Goal: Find specific page/section: Find specific page/section

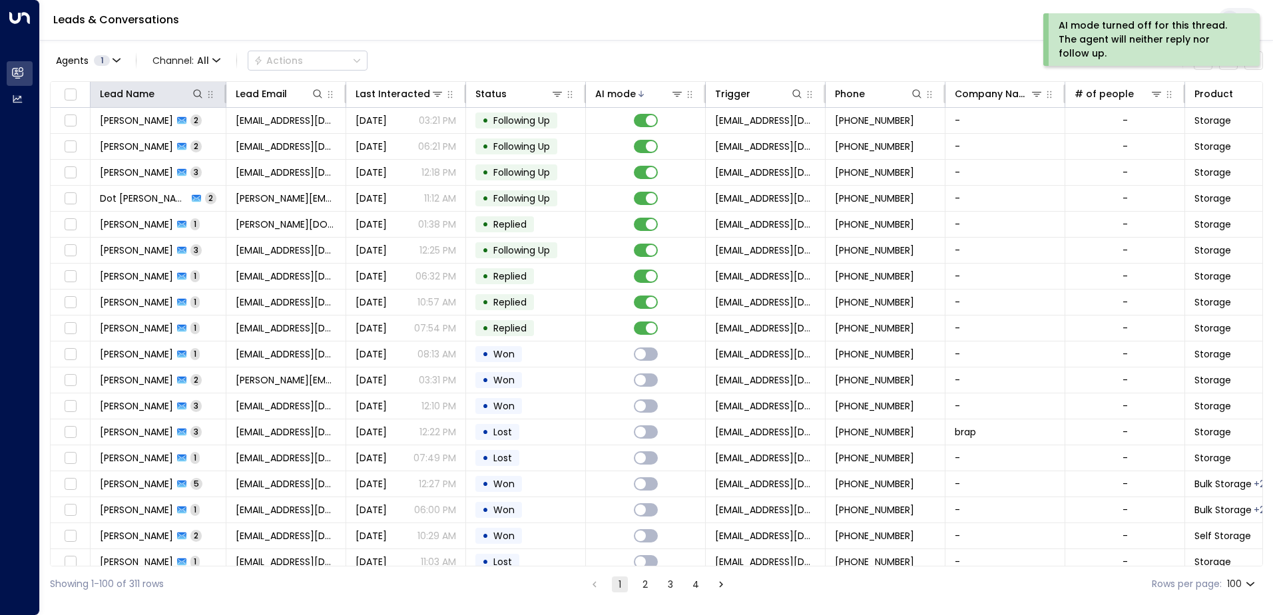
click at [198, 103] on th "Lead Name" at bounding box center [159, 95] width 136 height 26
click at [198, 89] on icon at bounding box center [197, 94] width 11 height 11
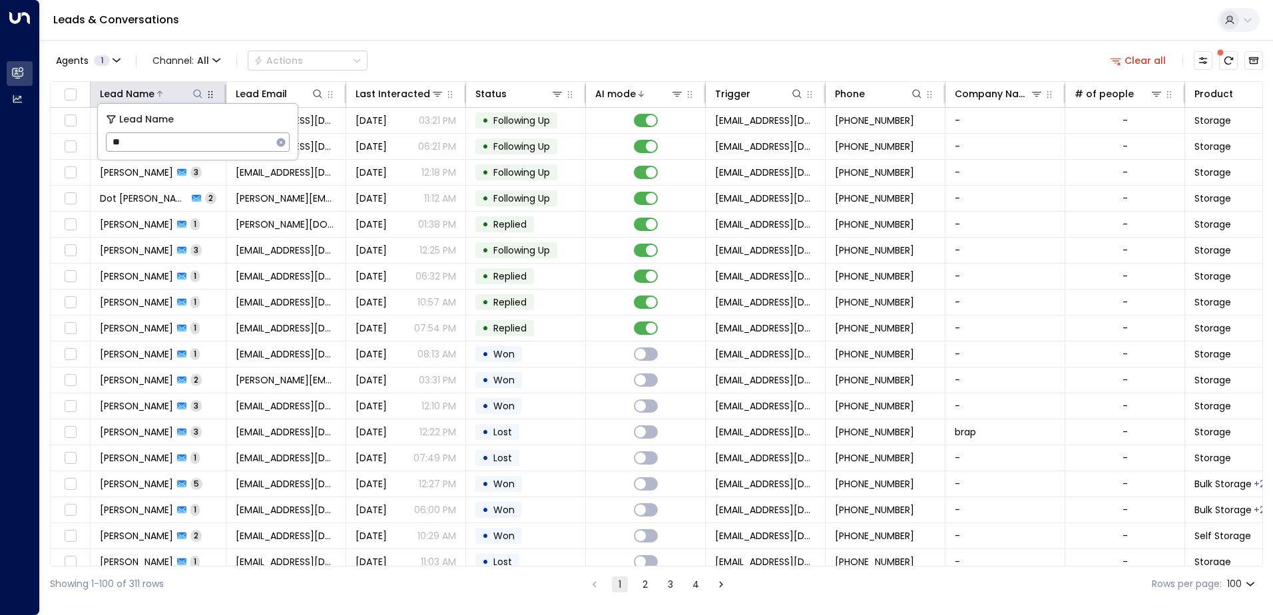
type input "*"
type input "*****"
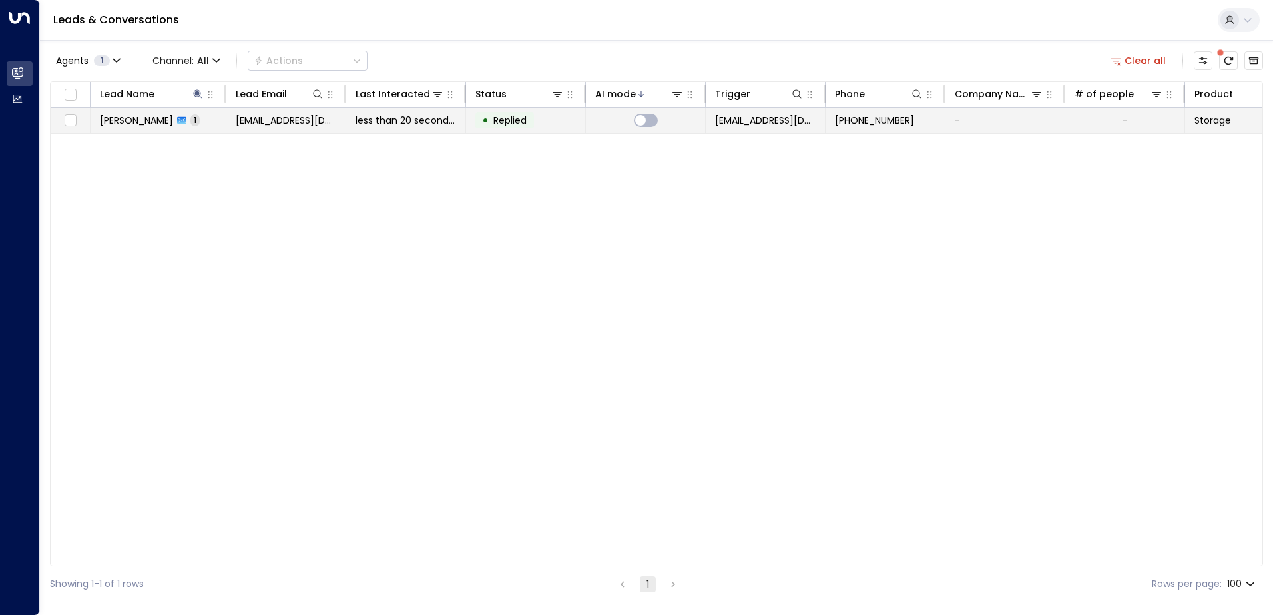
click at [661, 116] on td at bounding box center [646, 120] width 120 height 25
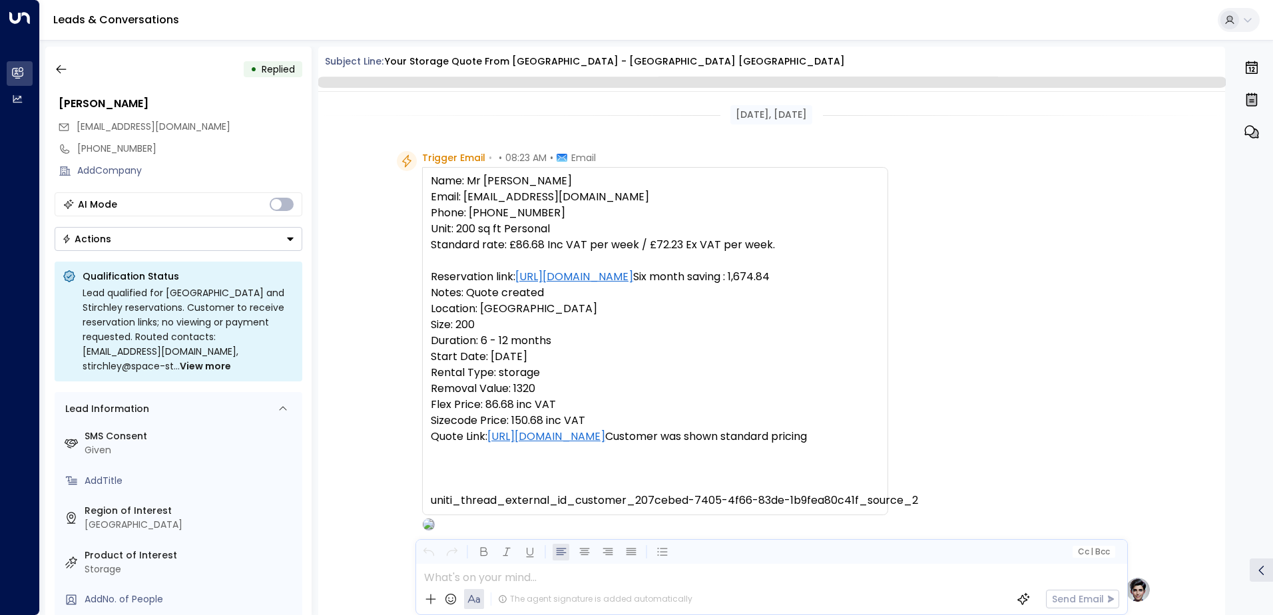
scroll to position [502, 0]
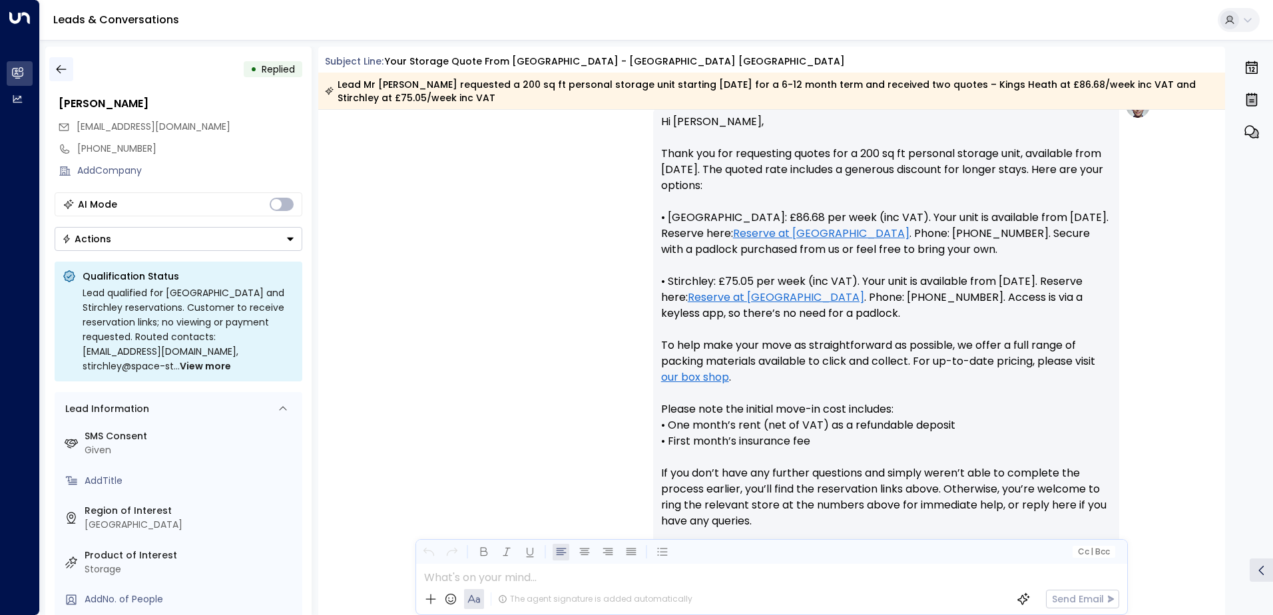
click at [61, 68] on icon "button" at bounding box center [61, 69] width 13 height 13
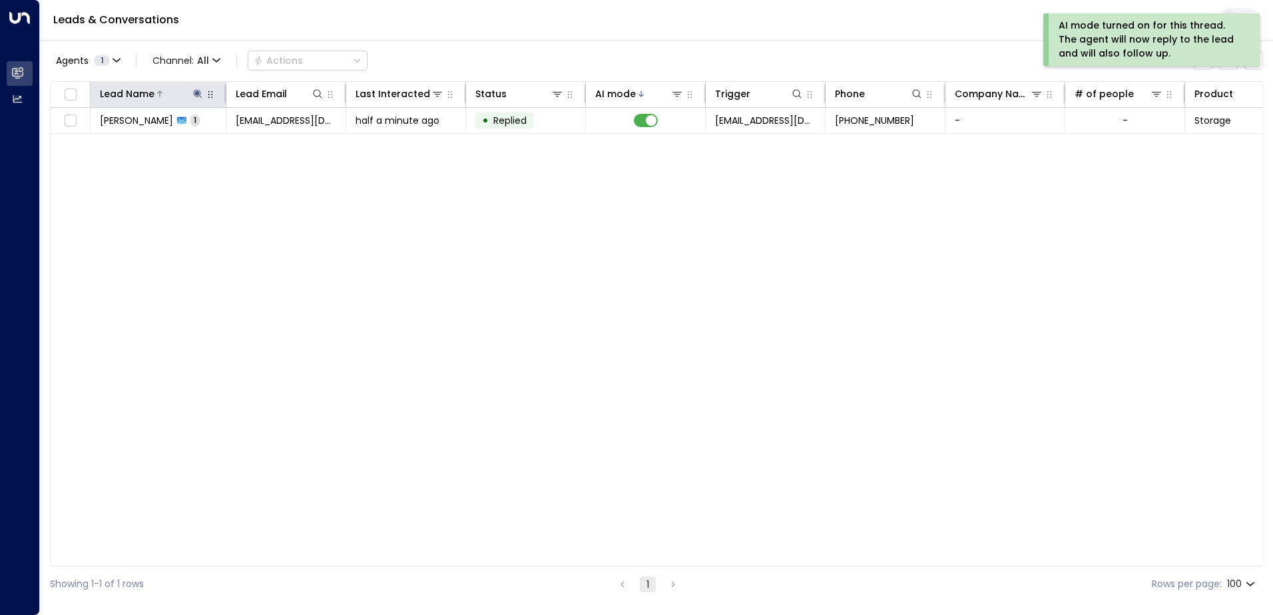
click at [202, 95] on icon at bounding box center [197, 94] width 11 height 11
drag, startPoint x: 152, startPoint y: 132, endPoint x: 81, endPoint y: 139, distance: 71.6
click at [81, 139] on body "AI mode turned on for this thread. The agent will now reply to the lead and wil…" at bounding box center [636, 301] width 1273 height 602
type input "*"
type input "******"
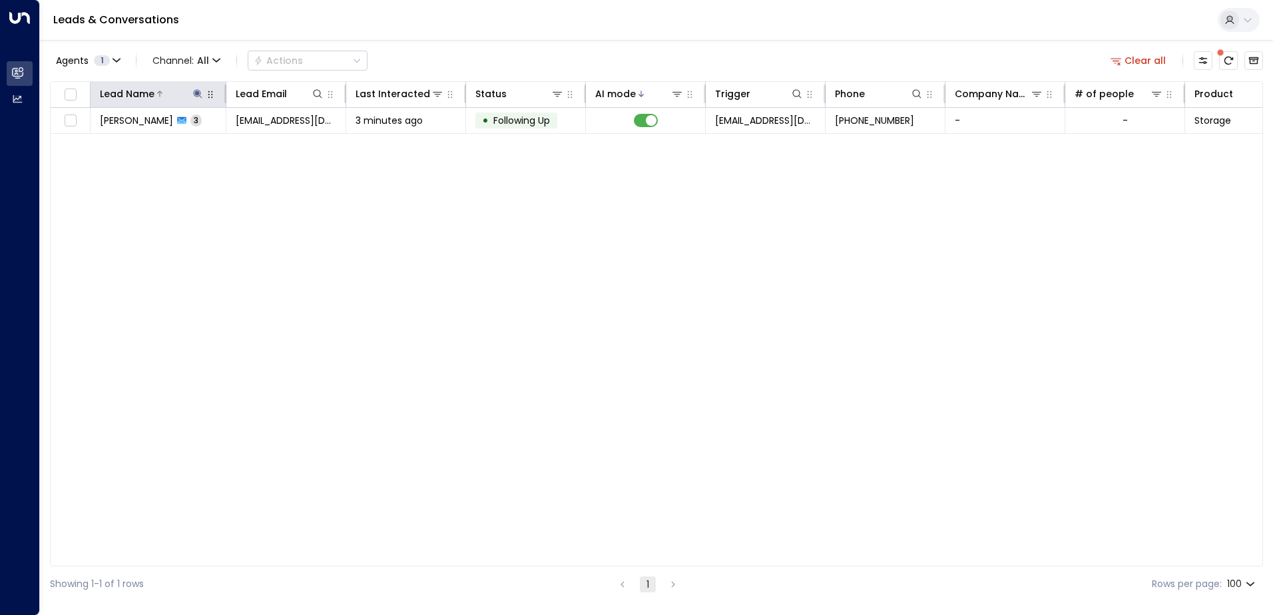
click at [193, 95] on icon at bounding box center [197, 94] width 11 height 11
drag, startPoint x: 201, startPoint y: 134, endPoint x: 76, endPoint y: 135, distance: 125.2
click at [76, 135] on body "Overview Leads & Conversations Leads & Conversations Analytics Analytics Leads …" at bounding box center [636, 301] width 1273 height 602
click at [282, 140] on icon "button" at bounding box center [281, 142] width 9 height 9
